Goal: Task Accomplishment & Management: Manage account settings

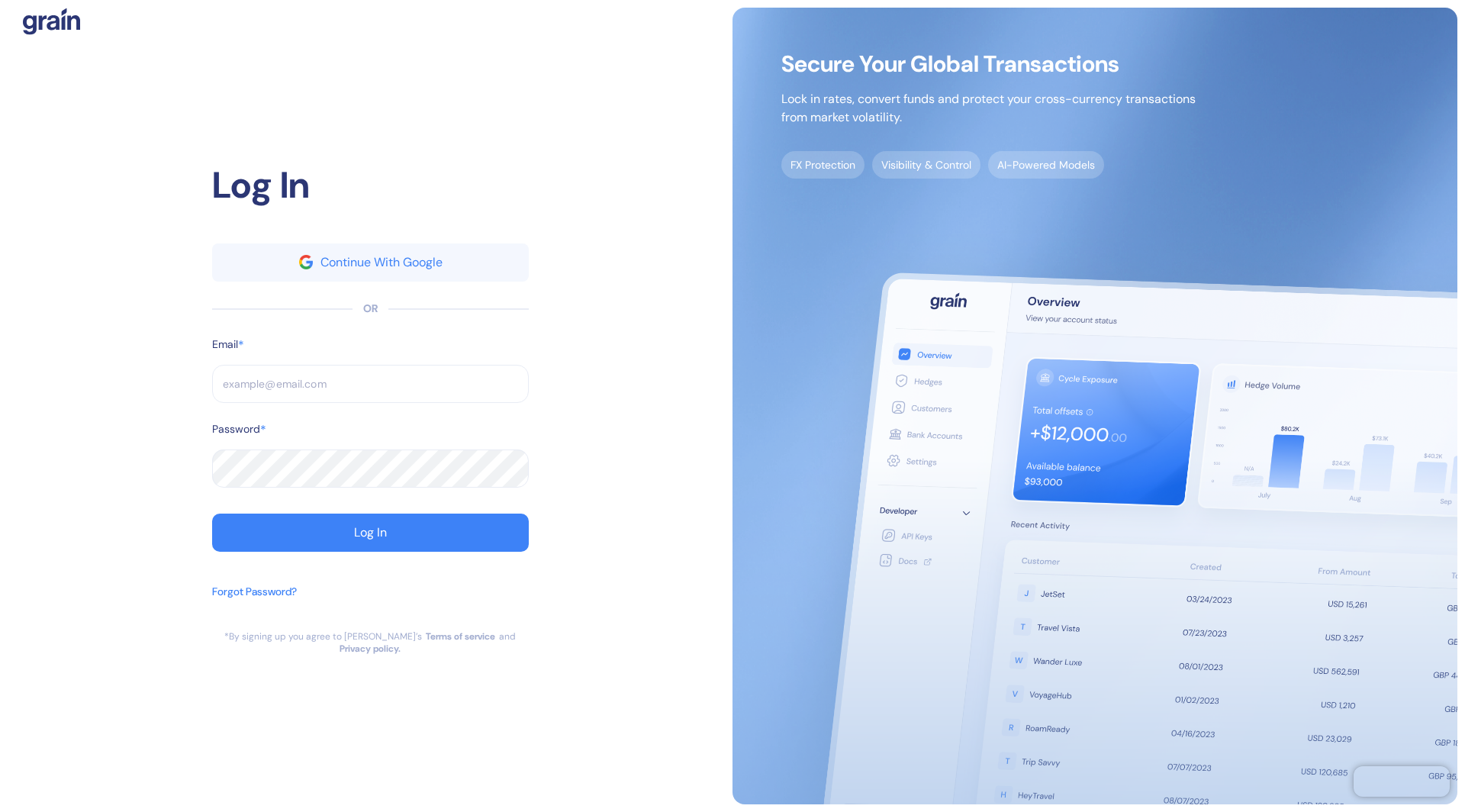
type input "[EMAIL_ADDRESS][DOMAIN_NAME]"
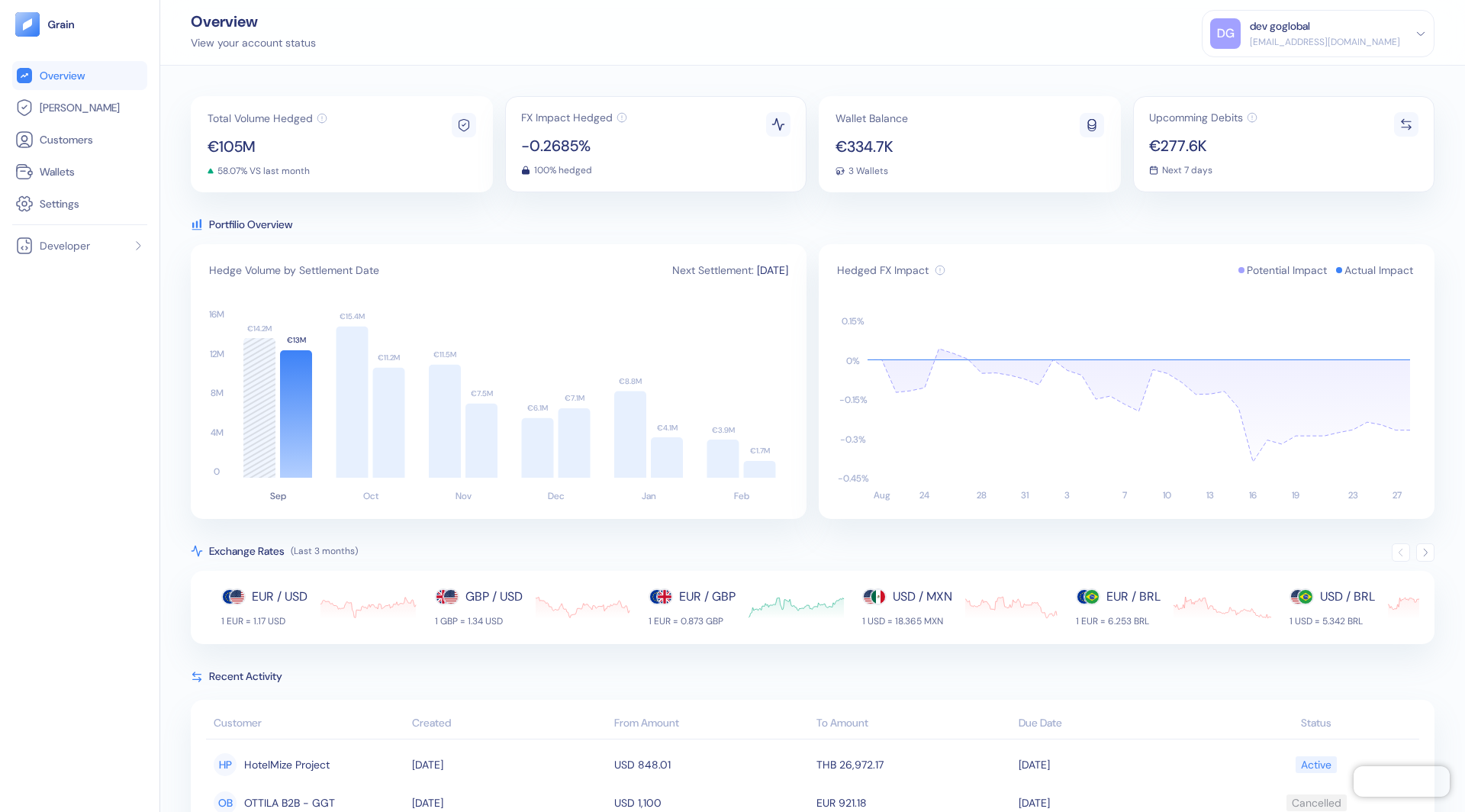
drag, startPoint x: 730, startPoint y: 268, endPoint x: 787, endPoint y: 267, distance: 57.0
click at [787, 267] on span "[DATE]" at bounding box center [772, 270] width 31 height 16
click at [771, 212] on div "Total Volume Hedged €105M 58.07% VS last month FX Impact Hedged -0.2685% 100% h…" at bounding box center [812, 438] width 1305 height 746
click at [1421, 36] on icon at bounding box center [1421, 34] width 11 height 11
click at [1259, 80] on div "Sign Out" at bounding box center [1251, 76] width 42 height 16
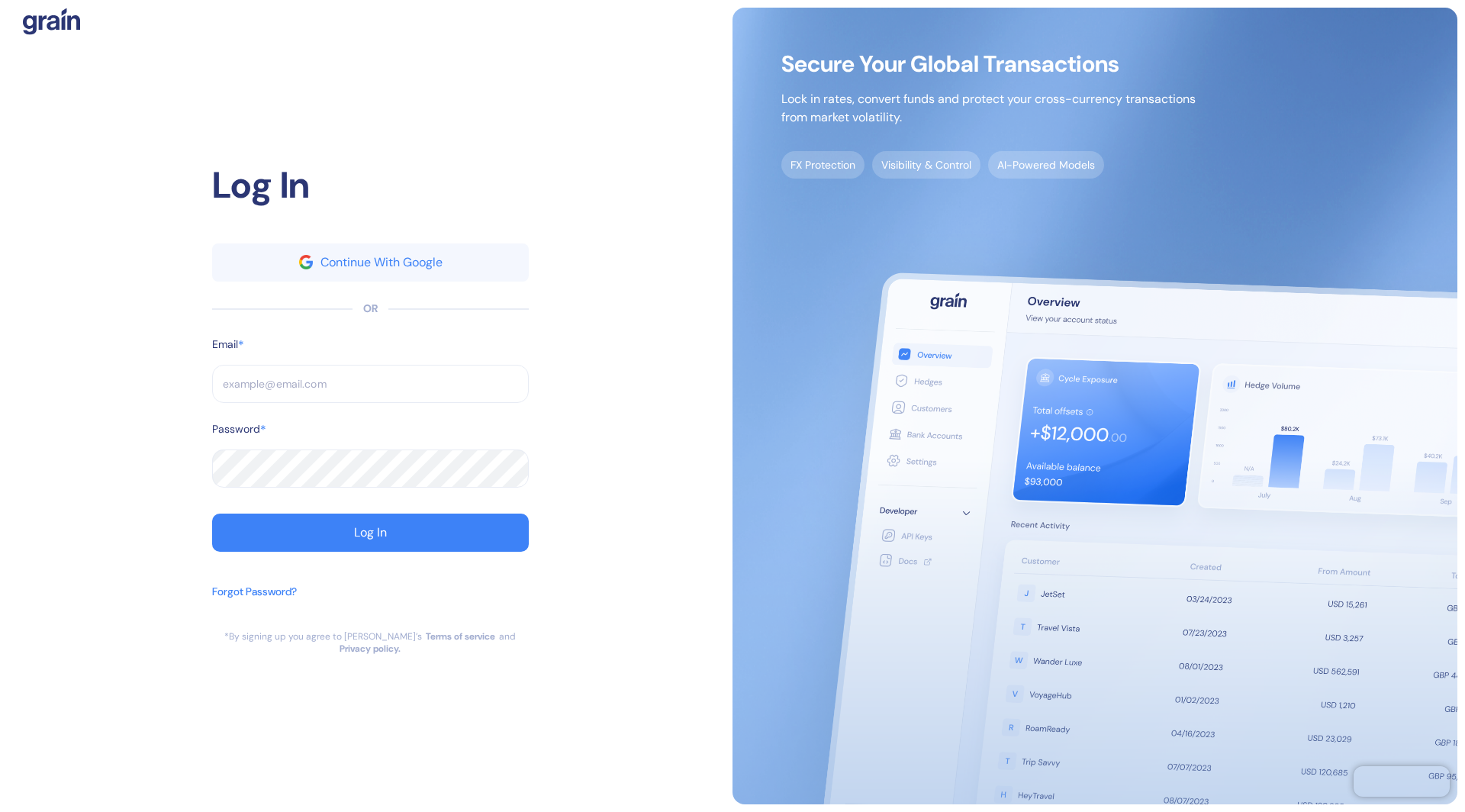
type input "[EMAIL_ADDRESS][DOMAIN_NAME]"
